Goal: Information Seeking & Learning: Learn about a topic

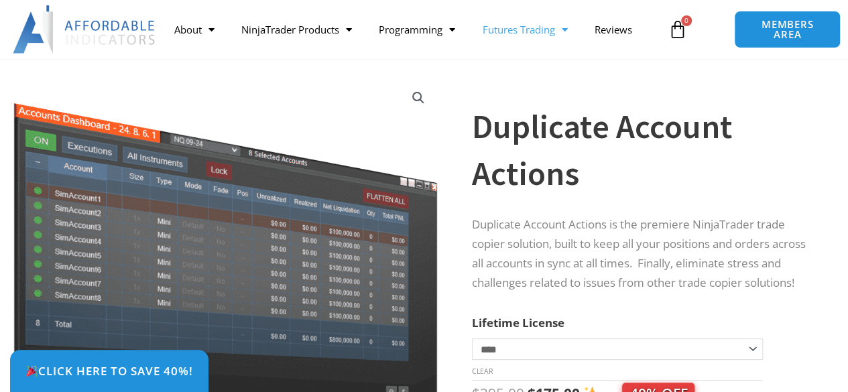
click at [511, 37] on link "Futures Trading" at bounding box center [524, 29] width 112 height 31
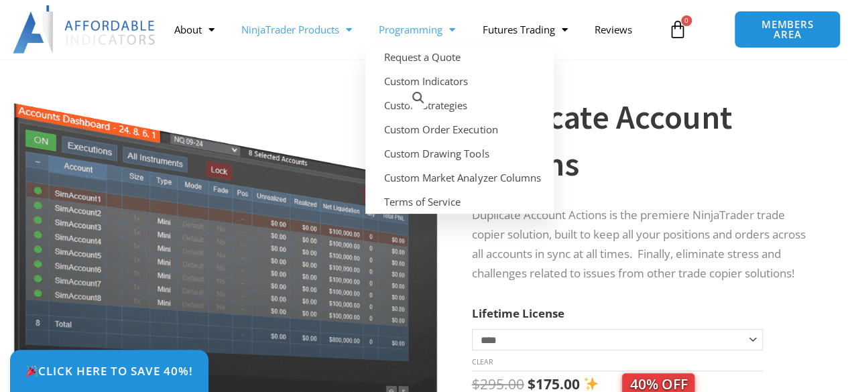
click at [331, 35] on link "NinjaTrader Products" at bounding box center [296, 29] width 137 height 31
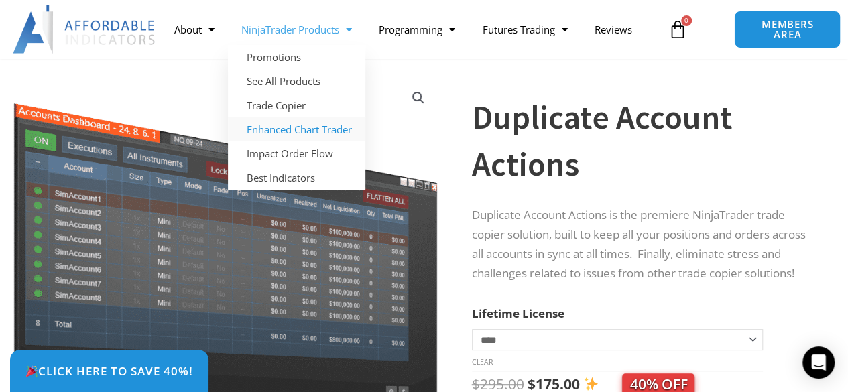
click at [296, 127] on link "Enhanced Chart Trader" at bounding box center [296, 129] width 137 height 24
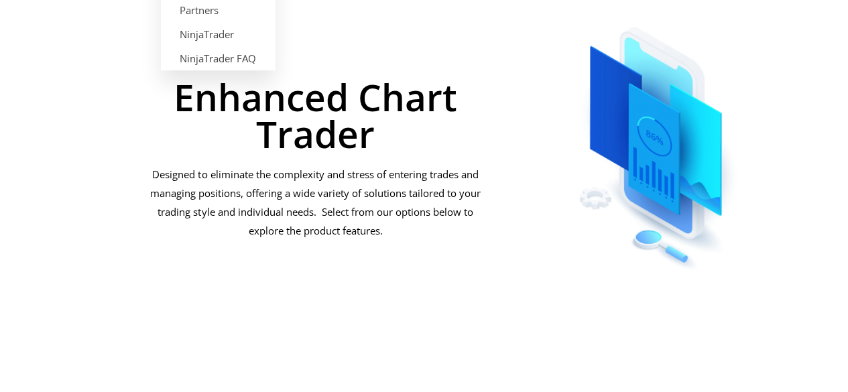
scroll to position [201, 0]
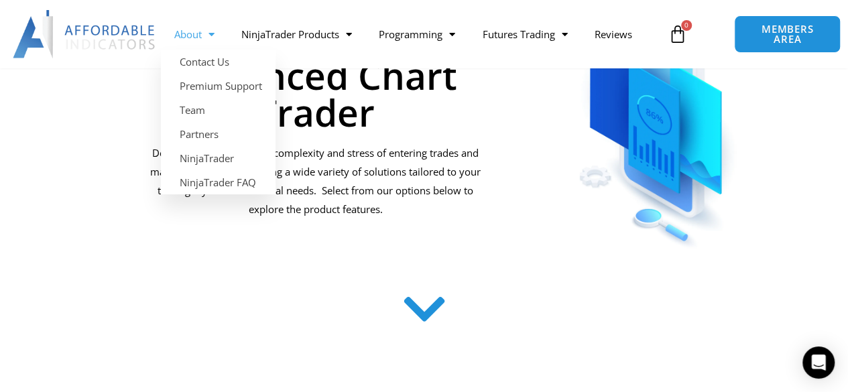
click at [188, 27] on link "About" at bounding box center [194, 34] width 67 height 31
